Goal: Check status: Check status

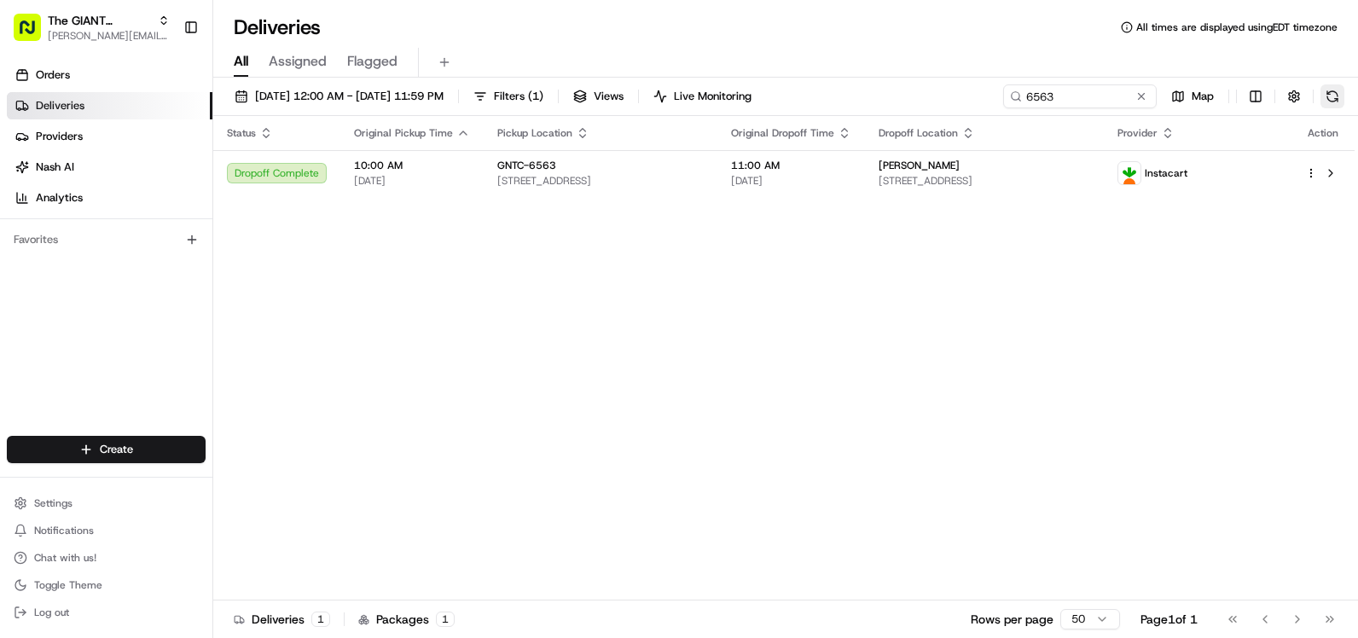
click at [1331, 98] on button at bounding box center [1333, 96] width 24 height 24
